Goal: Navigation & Orientation: Find specific page/section

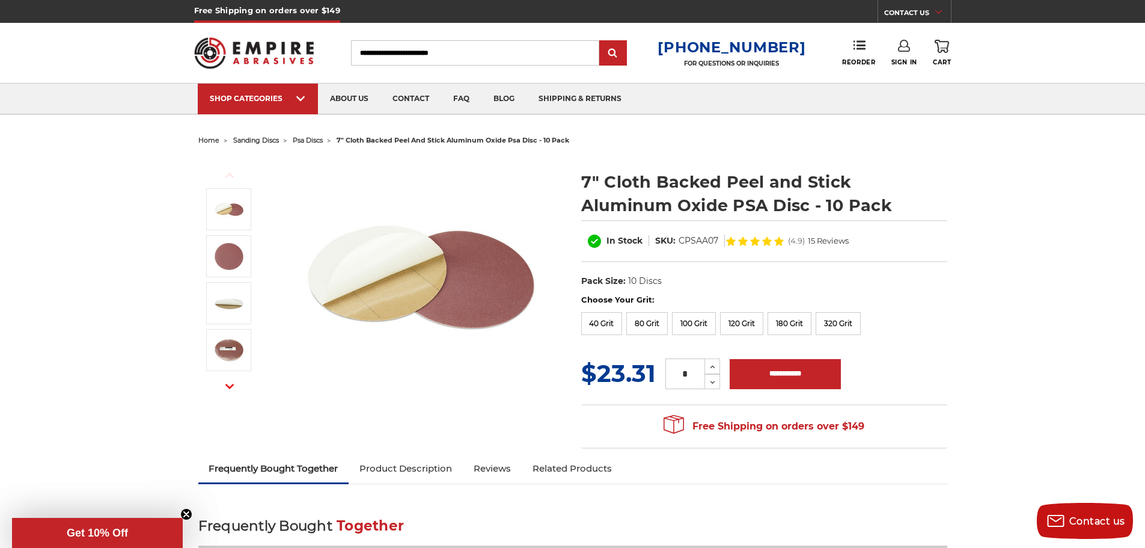
drag, startPoint x: 1151, startPoint y: 73, endPoint x: 1106, endPoint y: 97, distance: 51.6
click at [275, 48] on img at bounding box center [254, 52] width 120 height 47
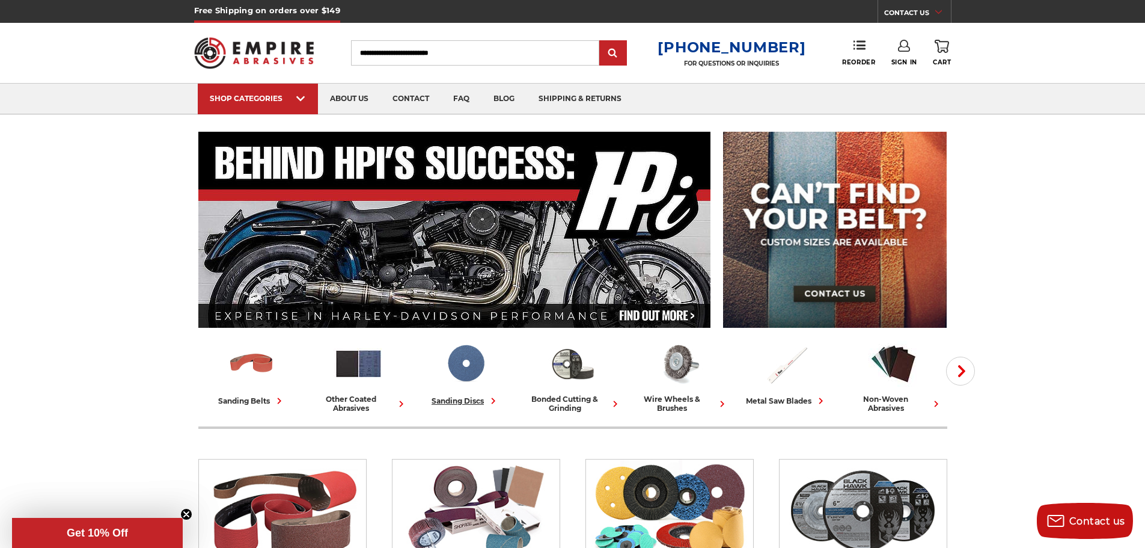
click at [473, 378] on img at bounding box center [466, 364] width 50 height 50
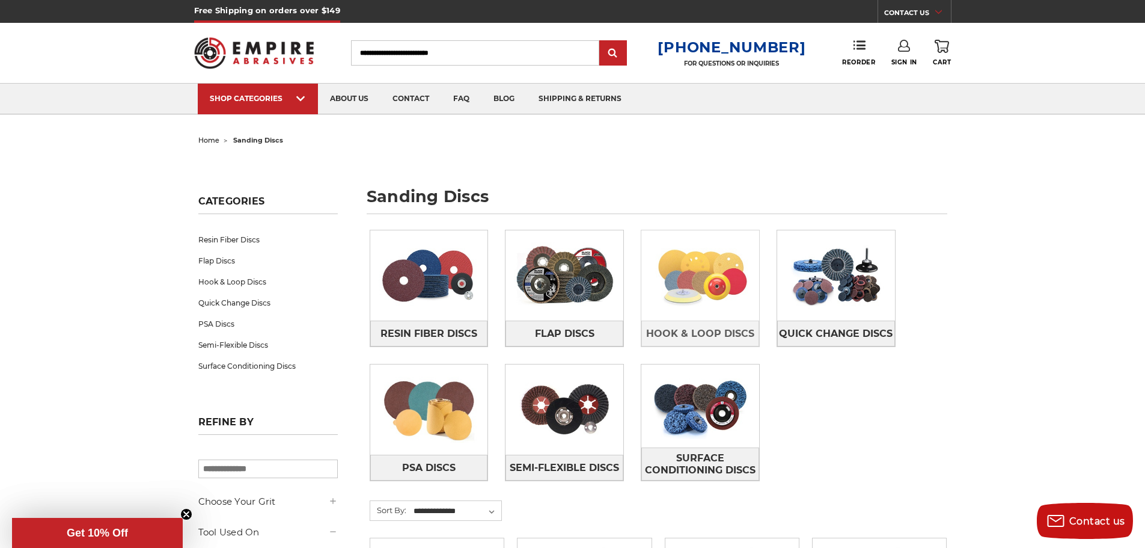
click at [682, 300] on img at bounding box center [701, 275] width 118 height 83
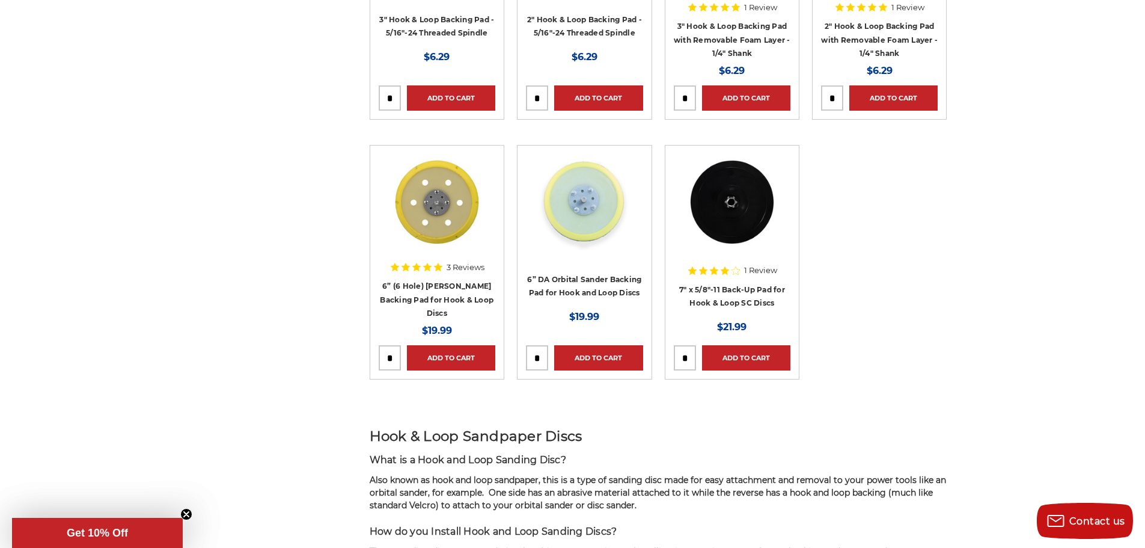
scroll to position [1683, 0]
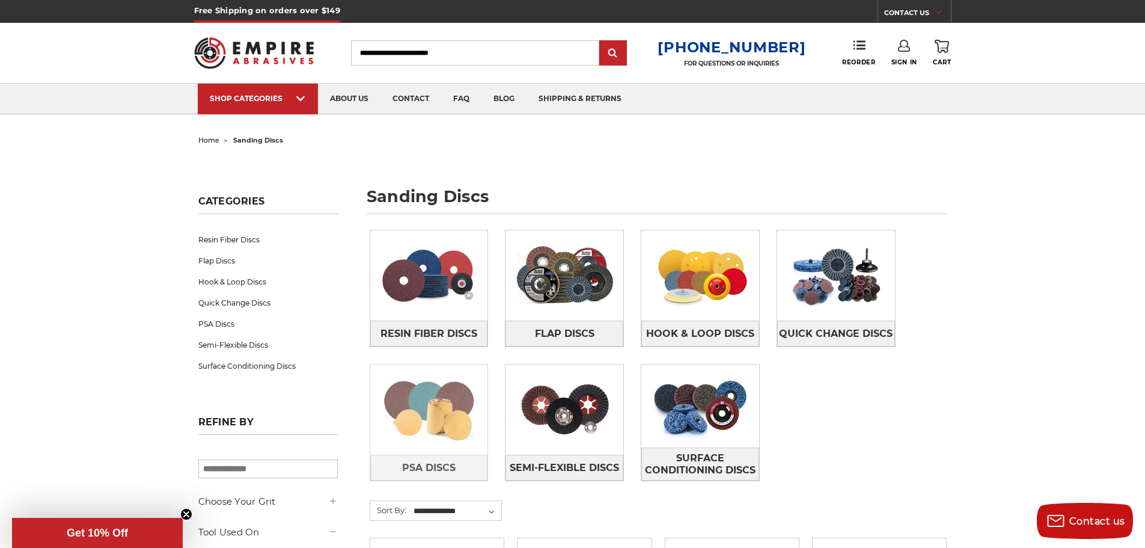
click at [423, 419] on img at bounding box center [429, 409] width 118 height 83
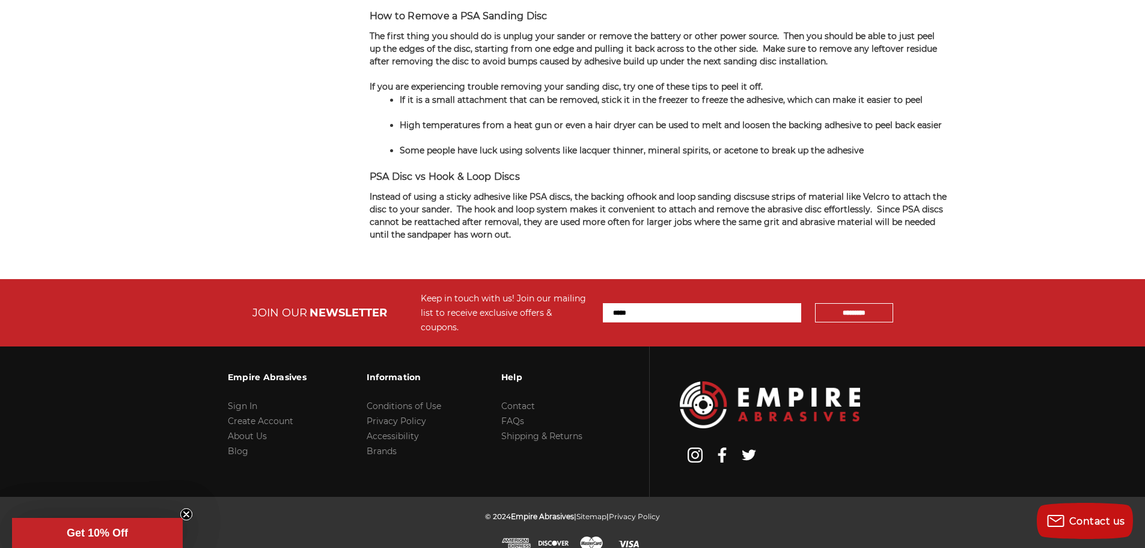
scroll to position [1027, 0]
